Goal: Task Accomplishment & Management: Manage account settings

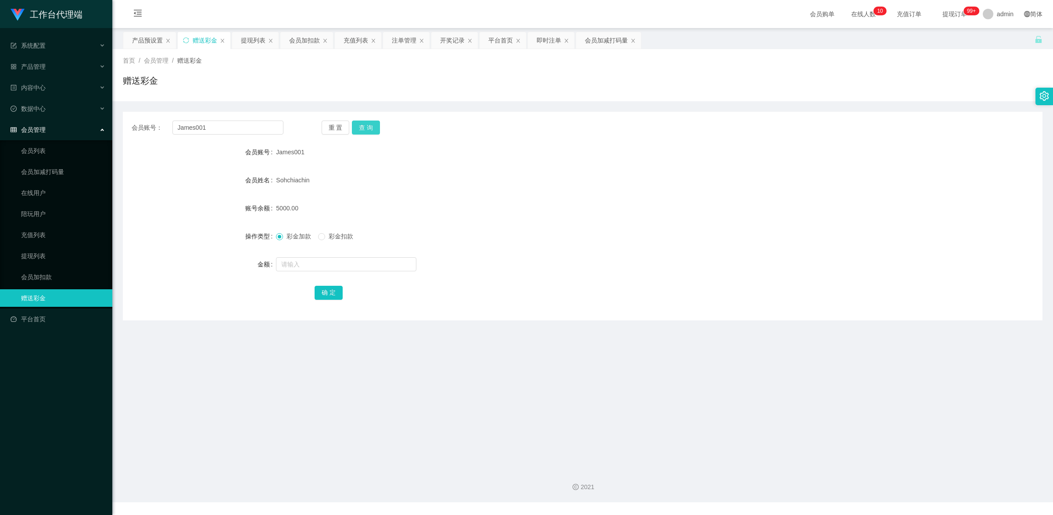
click at [363, 125] on button "查 询" at bounding box center [366, 128] width 28 height 14
click at [49, 250] on link "提现列表" at bounding box center [63, 256] width 84 height 18
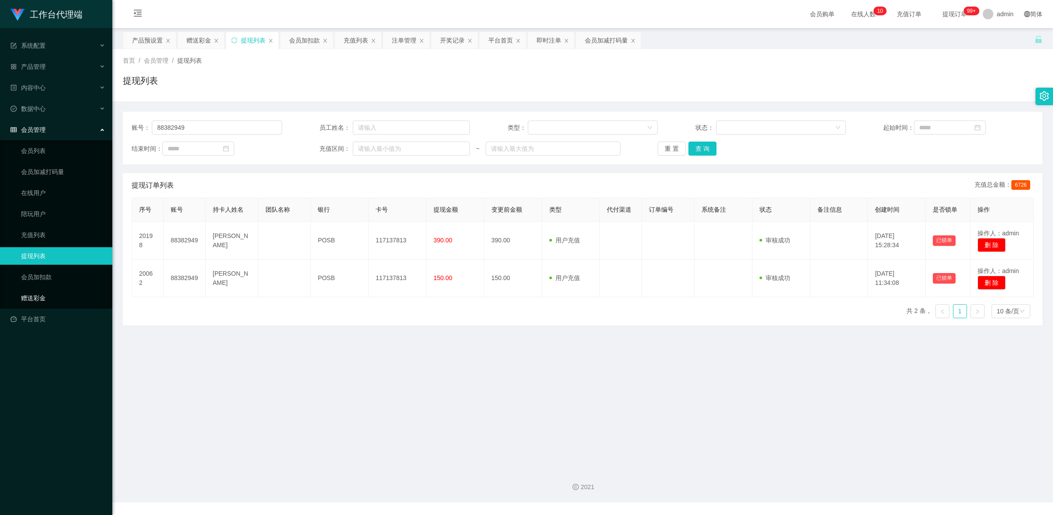
click at [51, 294] on link "赠送彩金" at bounding box center [63, 299] width 84 height 18
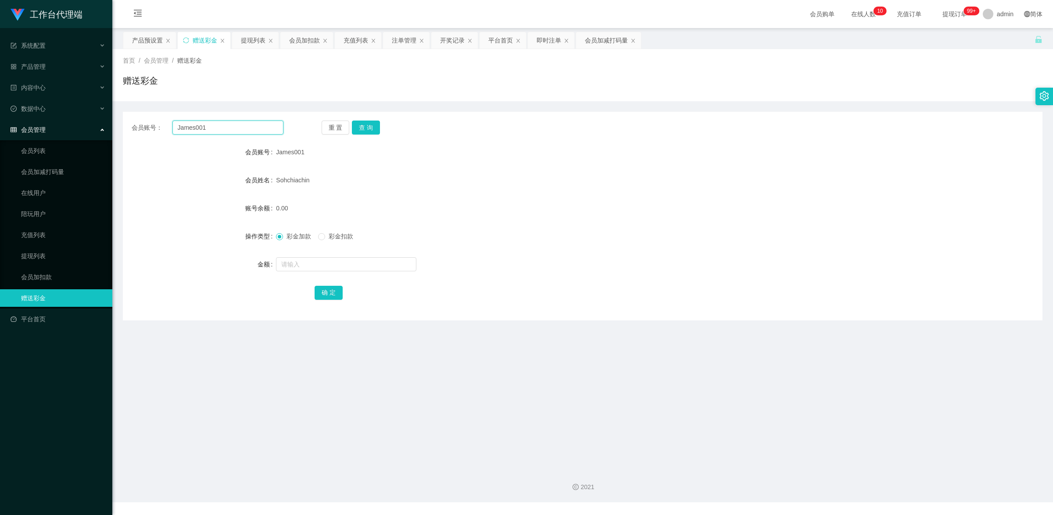
click at [191, 128] on input "James001" at bounding box center [227, 128] width 111 height 14
drag, startPoint x: 32, startPoint y: 263, endPoint x: 36, endPoint y: 257, distance: 7.5
click at [32, 263] on link "提现列表" at bounding box center [63, 256] width 84 height 18
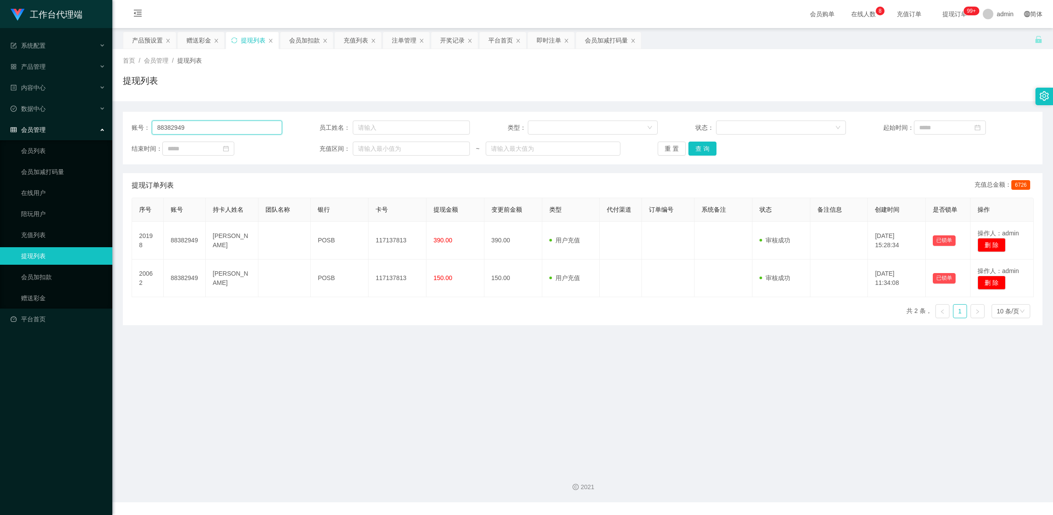
drag, startPoint x: 208, startPoint y: 125, endPoint x: 100, endPoint y: 119, distance: 109.0
click at [100, 119] on section "工作台代理端 系统配置 产品管理 内容中心 数据中心 会员管理 会员列表 会员加减打码量 在线用户 陪玩用户 充值列表 提现列表 会员加扣款 赠送彩金 平台首…" at bounding box center [526, 251] width 1053 height 503
paste input "James001"
type input "James001"
click at [701, 147] on button "查 询" at bounding box center [702, 149] width 28 height 14
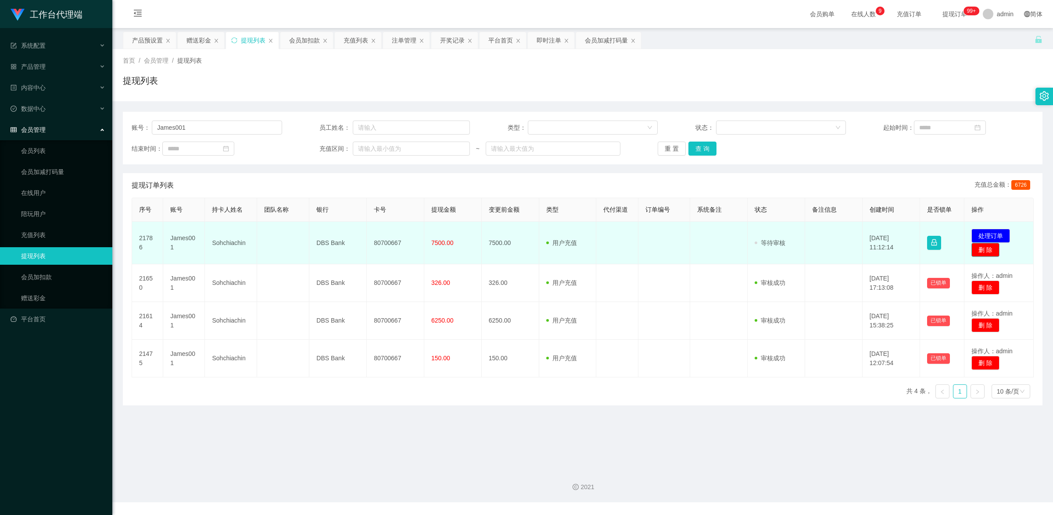
click at [983, 254] on button "删 除" at bounding box center [985, 250] width 28 height 14
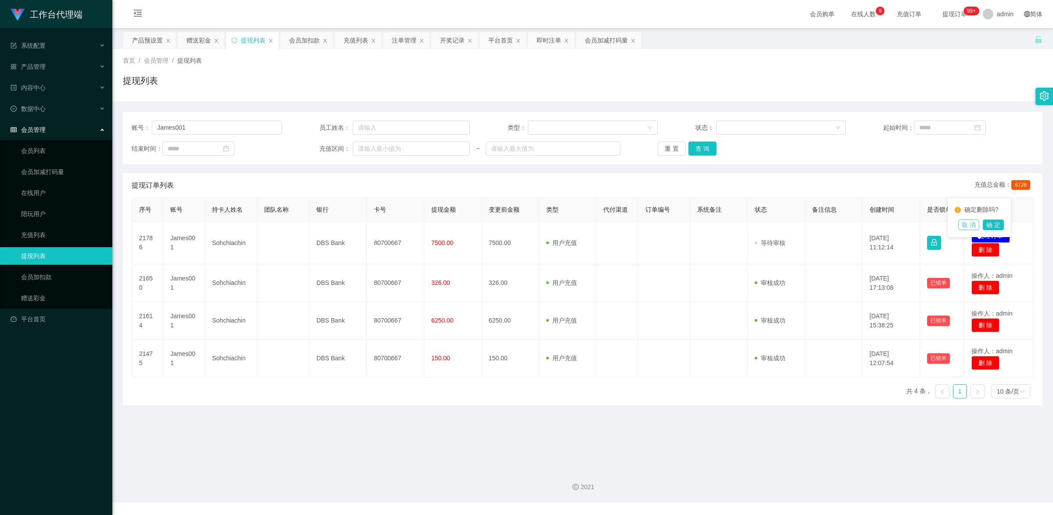
click at [970, 226] on button "取 消" at bounding box center [968, 225] width 21 height 11
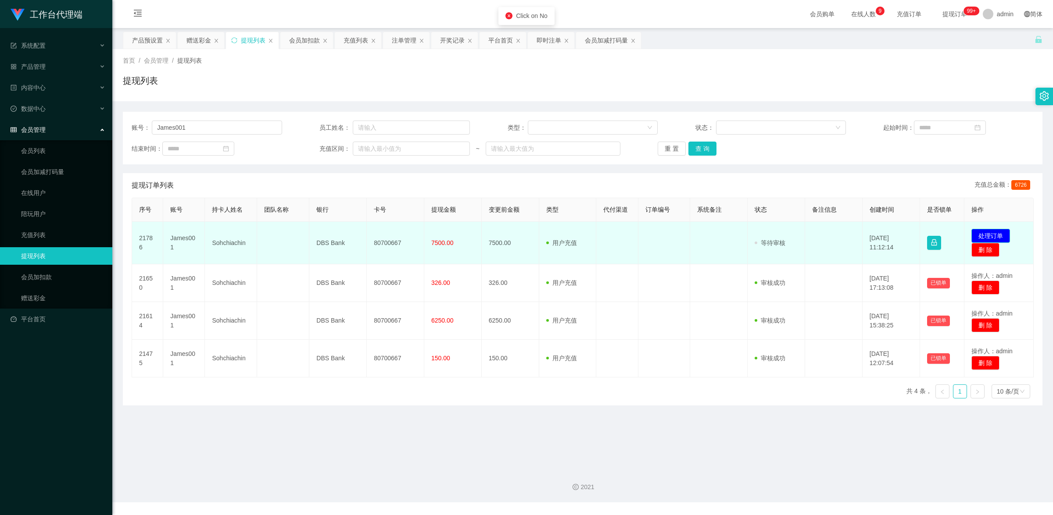
click at [991, 233] on button "处理订单" at bounding box center [990, 236] width 39 height 14
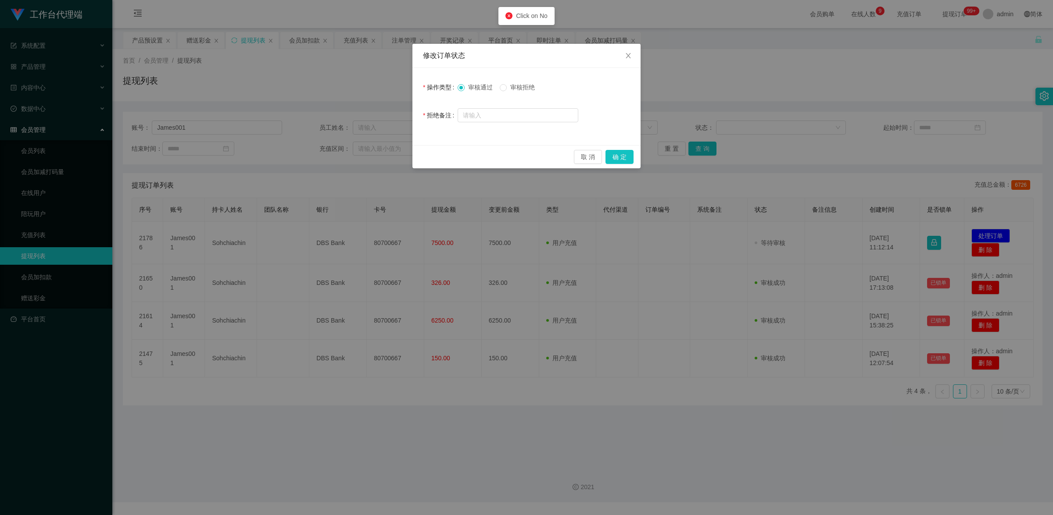
click at [524, 89] on span "审核拒绝" at bounding box center [523, 87] width 32 height 7
click at [613, 157] on button "确 定" at bounding box center [619, 157] width 28 height 14
